Goal: Information Seeking & Learning: Learn about a topic

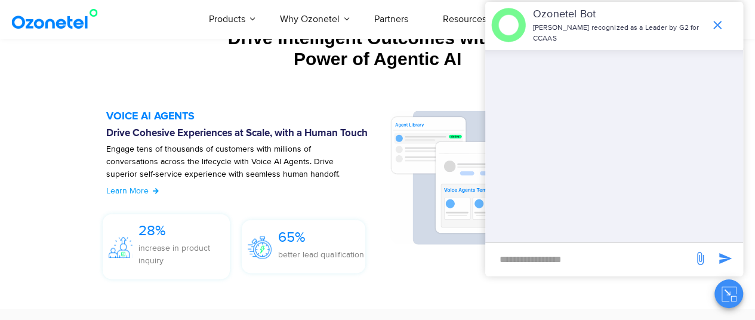
scroll to position [1205, 0]
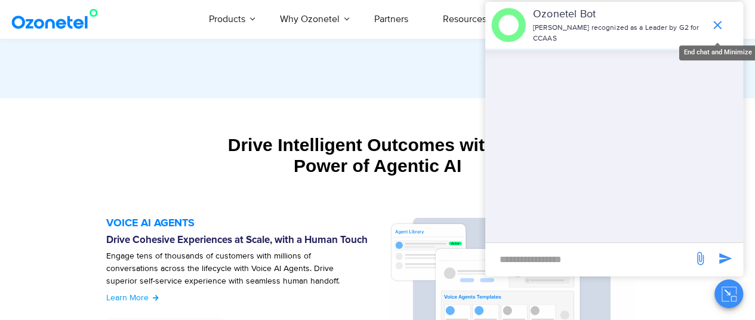
click at [721, 21] on icon "end chat or minimize" at bounding box center [717, 25] width 14 height 14
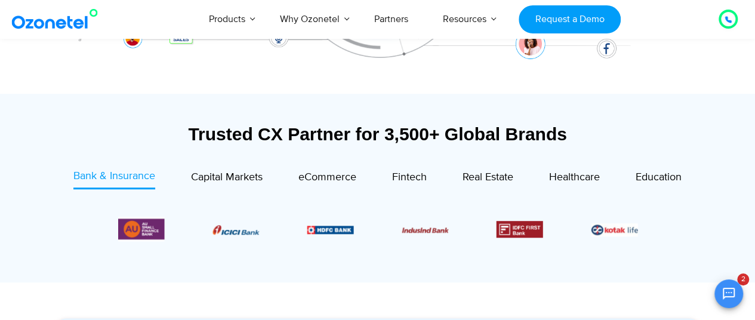
scroll to position [376, 0]
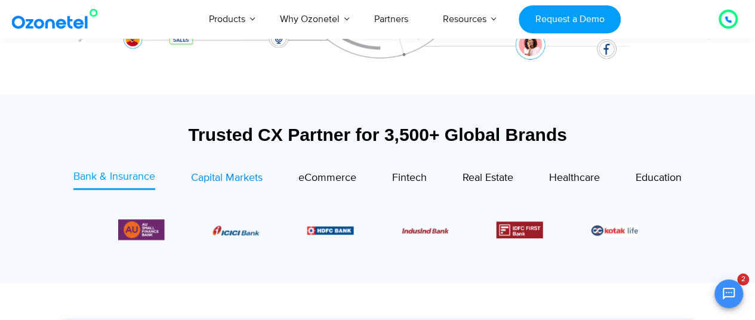
click at [227, 176] on span "Capital Markets" at bounding box center [227, 177] width 72 height 13
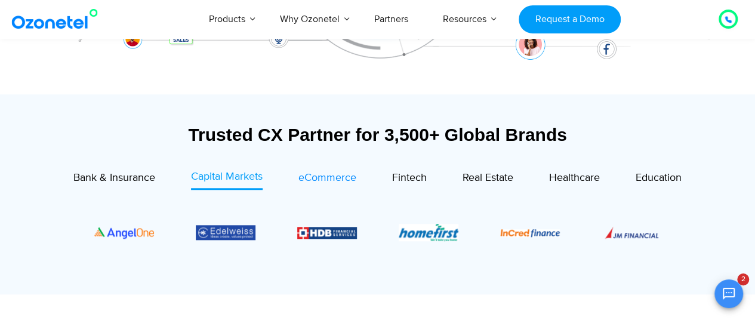
click at [313, 178] on span "eCommerce" at bounding box center [327, 177] width 58 height 13
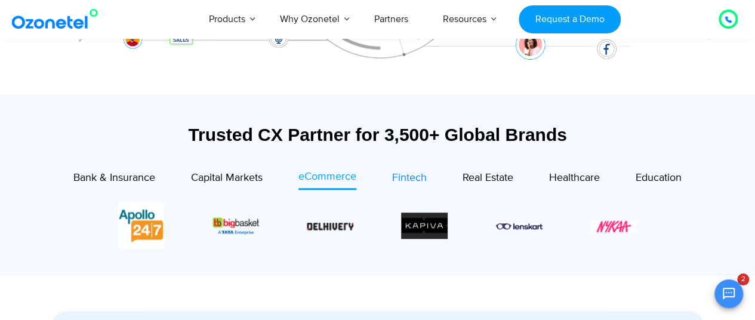
click at [415, 177] on span "Fintech" at bounding box center [409, 177] width 35 height 13
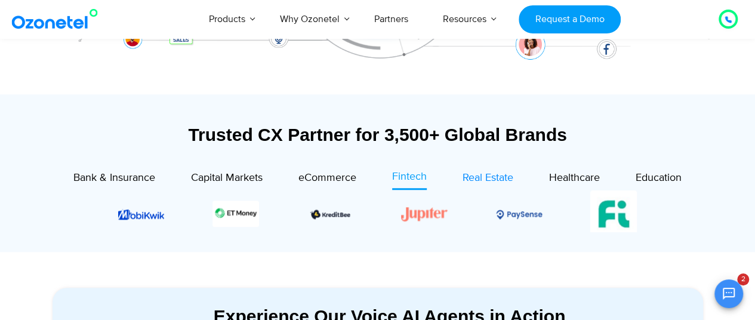
click at [487, 177] on span "Real Estate" at bounding box center [487, 177] width 51 height 13
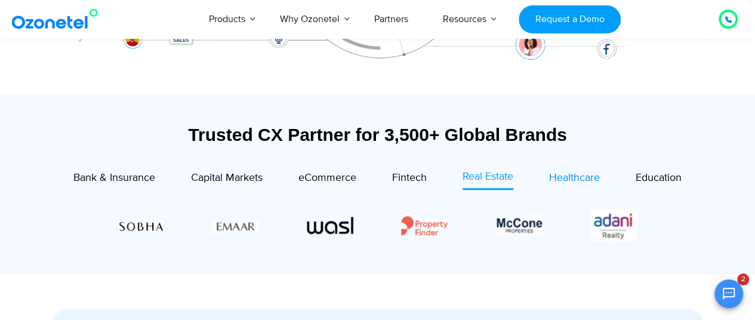
click at [554, 182] on span "Healthcare" at bounding box center [574, 177] width 51 height 13
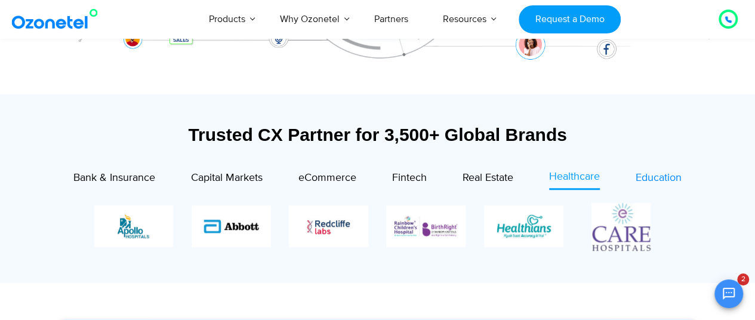
click at [650, 178] on span "Education" at bounding box center [658, 177] width 46 height 13
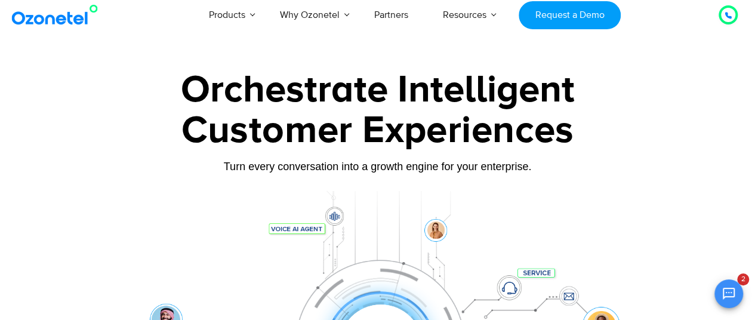
scroll to position [0, 0]
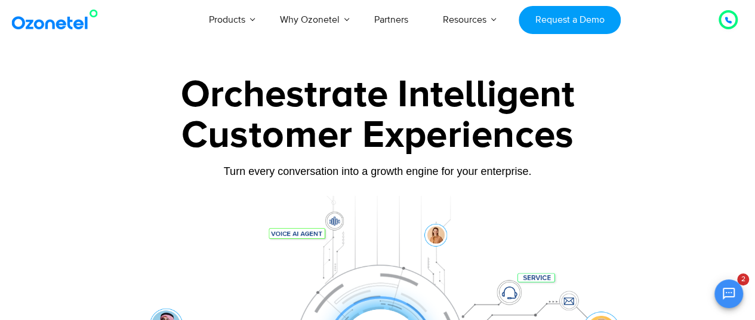
click at [33, 233] on div at bounding box center [377, 267] width 755 height 406
click at [687, 181] on div "Turn every conversation into a growth engine for your enterprise." at bounding box center [378, 180] width 662 height 7
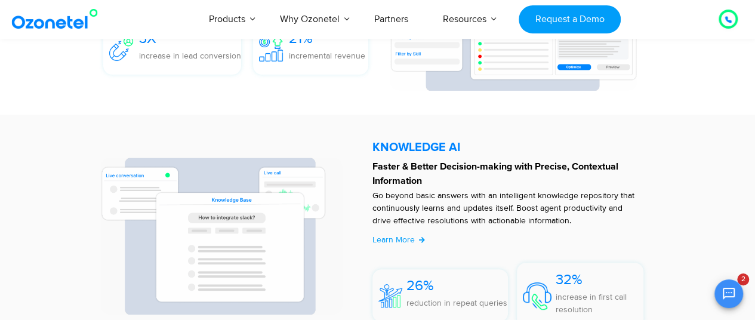
scroll to position [2345, 0]
click at [732, 295] on icon "Open chat" at bounding box center [728, 293] width 14 height 14
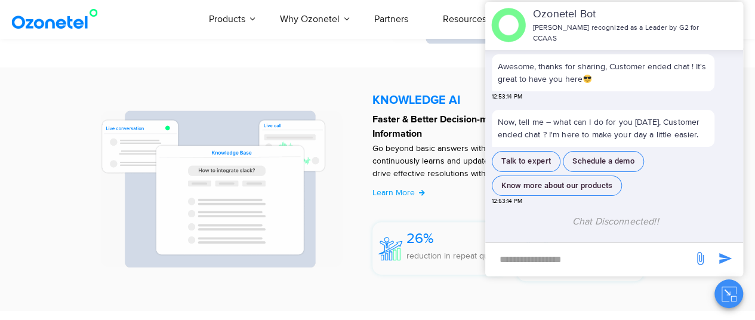
scroll to position [2404, 0]
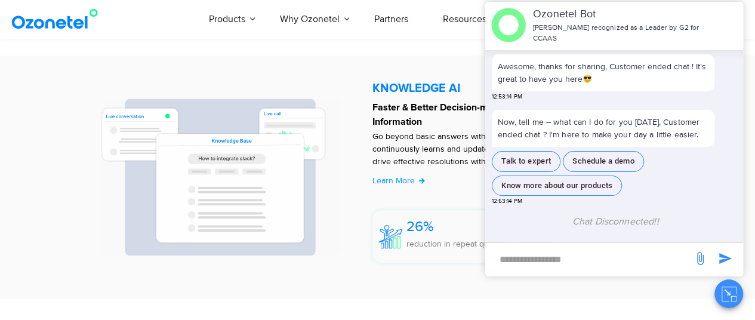
click at [339, 289] on div "KNOWLEDGE AI​​ Faster & Better Decision-making with Precise, Contextual Informa…" at bounding box center [377, 176] width 602 height 231
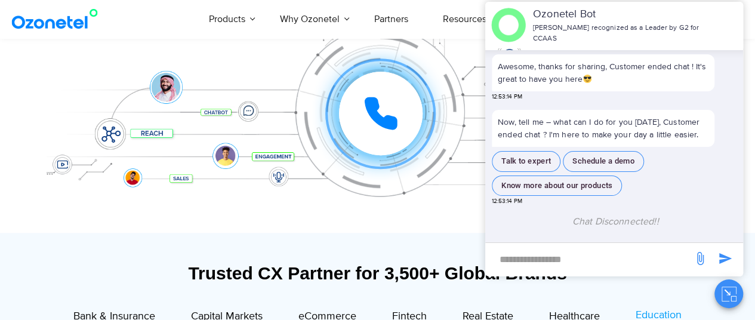
scroll to position [0, 0]
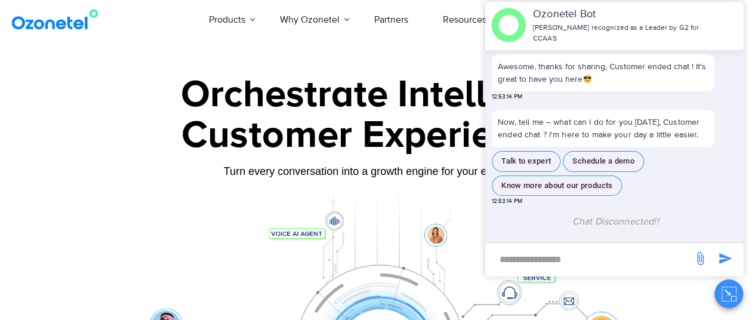
click at [97, 190] on div "Orchestrate Intelligent Customer Experiences Turn every conversation into a gro…" at bounding box center [378, 273] width 662 height 394
